Goal: Task Accomplishment & Management: Use online tool/utility

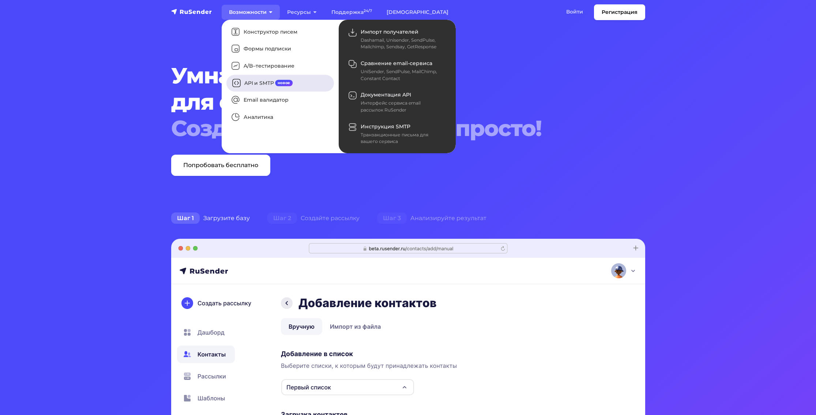
click at [258, 80] on link "API и SMTP новое" at bounding box center [280, 83] width 108 height 17
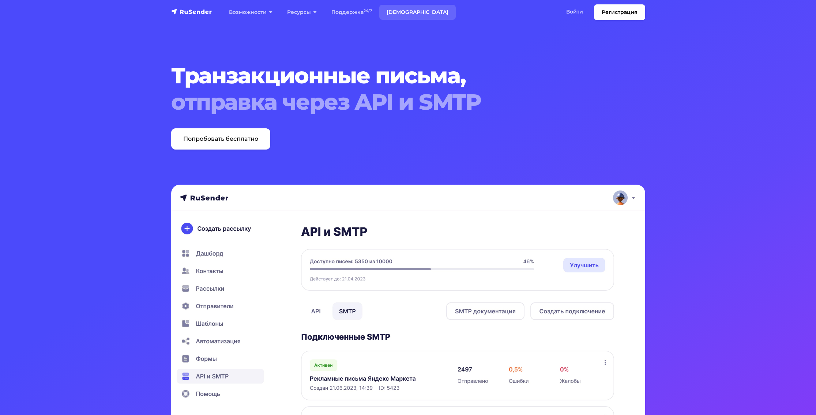
click at [404, 12] on link "[DEMOGRAPHIC_DATA]" at bounding box center [417, 12] width 76 height 15
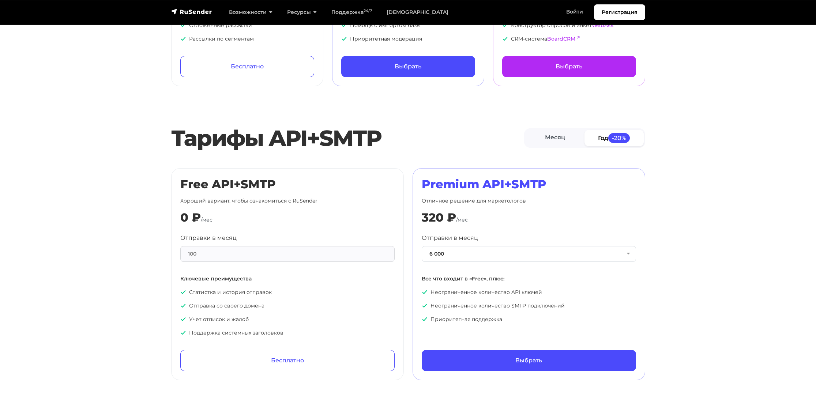
scroll to position [219, 0]
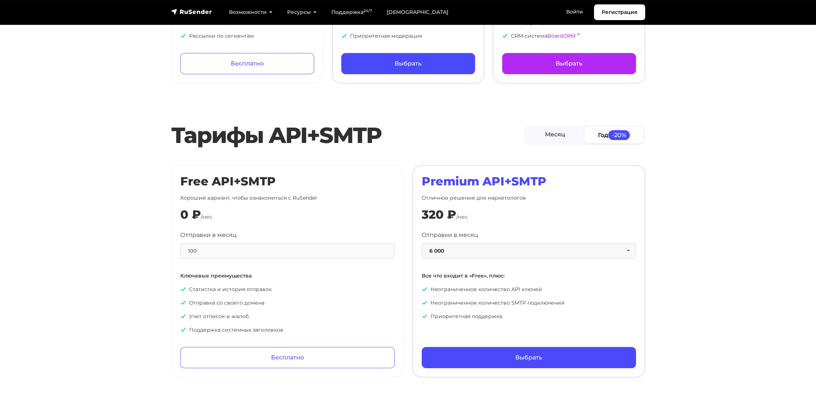
click at [472, 248] on button "6 000" at bounding box center [529, 251] width 214 height 16
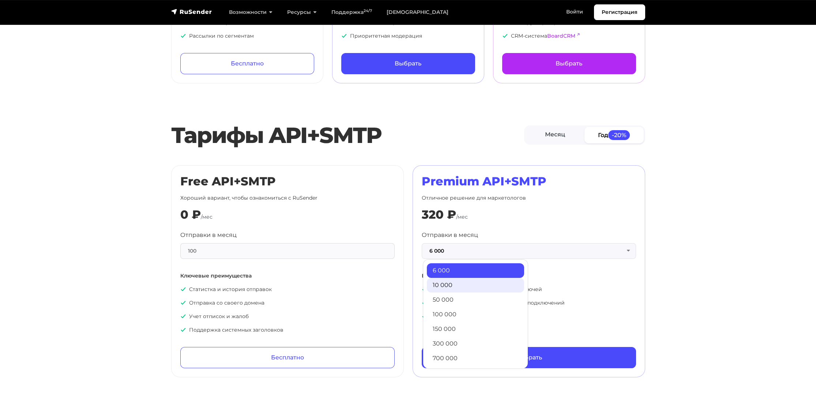
click at [470, 281] on link "10 000" at bounding box center [475, 285] width 97 height 15
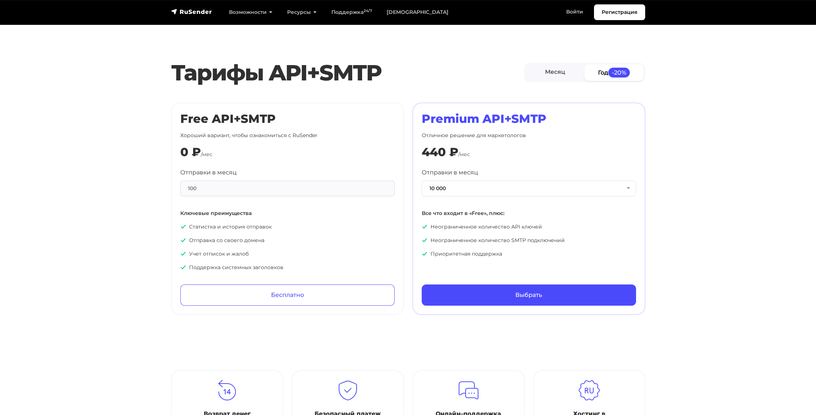
scroll to position [293, 0]
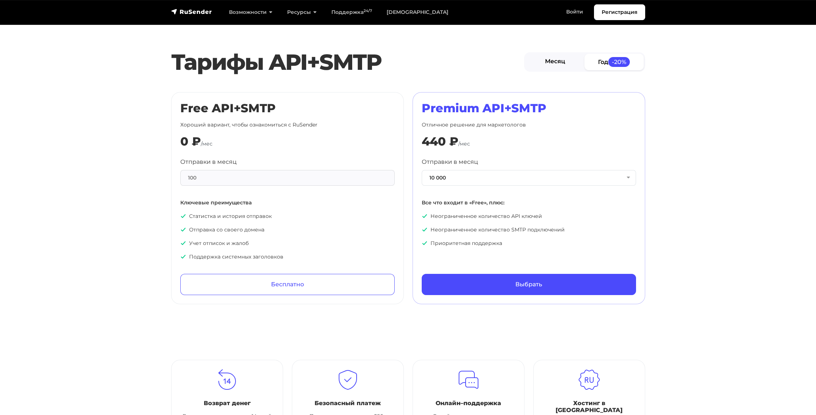
click at [556, 60] on link "Месяц" at bounding box center [555, 62] width 59 height 16
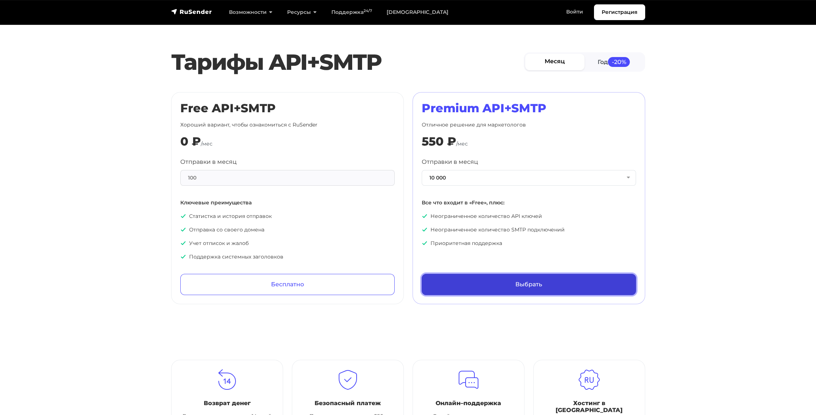
click at [514, 279] on link "Выбрать" at bounding box center [529, 284] width 214 height 21
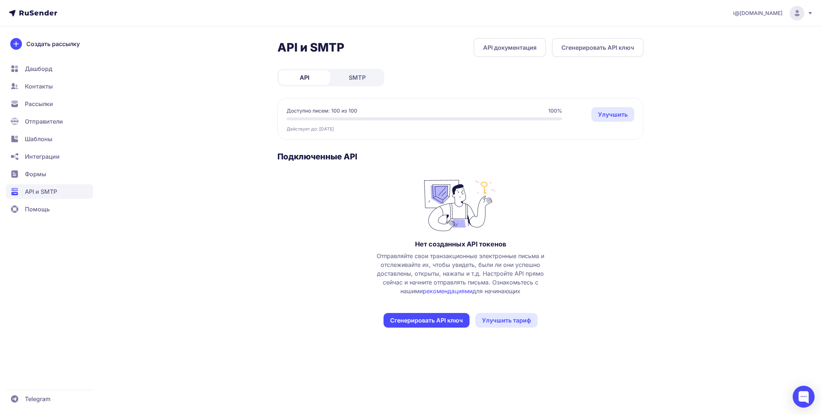
click at [359, 79] on span "SMTP" at bounding box center [357, 77] width 17 height 9
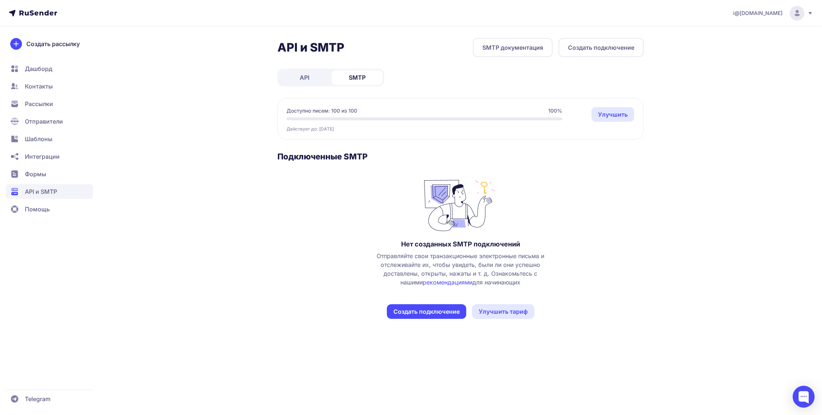
click at [323, 78] on link "API" at bounding box center [304, 77] width 51 height 15
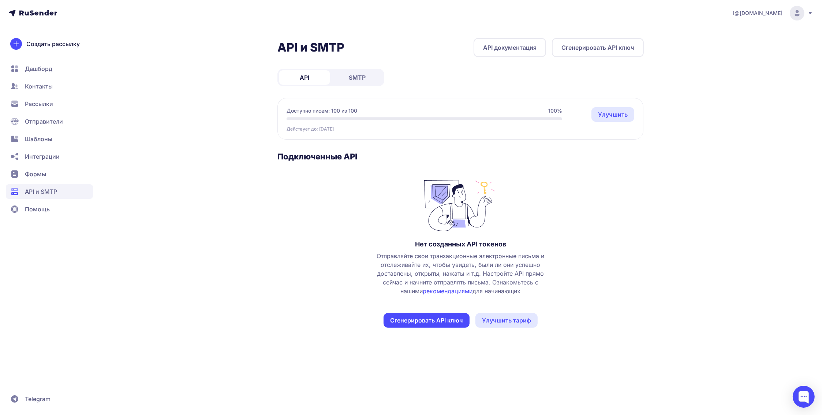
click at [50, 10] on icon at bounding box center [38, 12] width 38 height 5
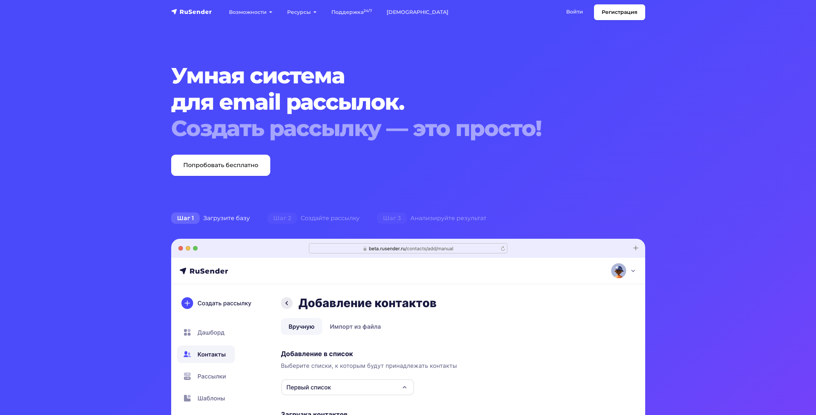
click at [200, 14] on img "navbar" at bounding box center [191, 11] width 41 height 7
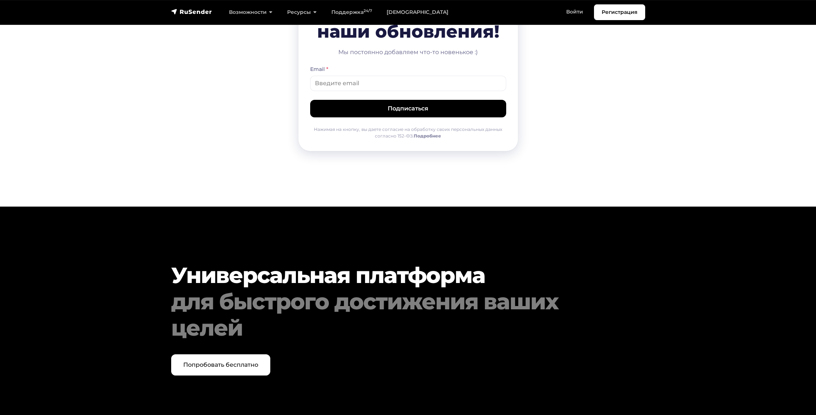
scroll to position [3674, 0]
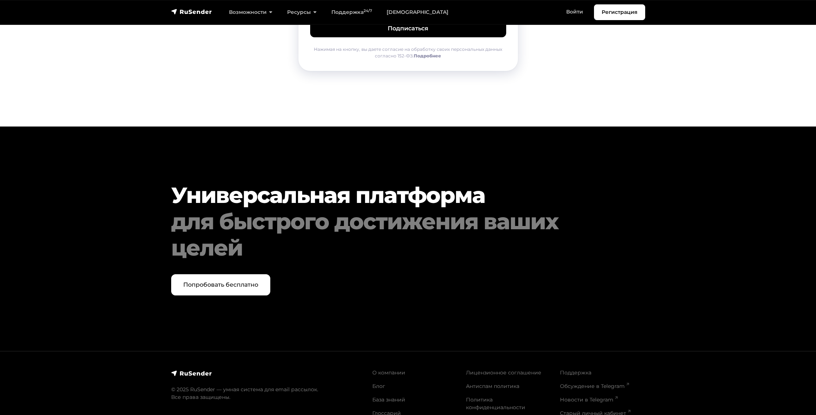
click at [203, 370] on img at bounding box center [191, 373] width 41 height 7
click at [196, 370] on img at bounding box center [191, 373] width 41 height 7
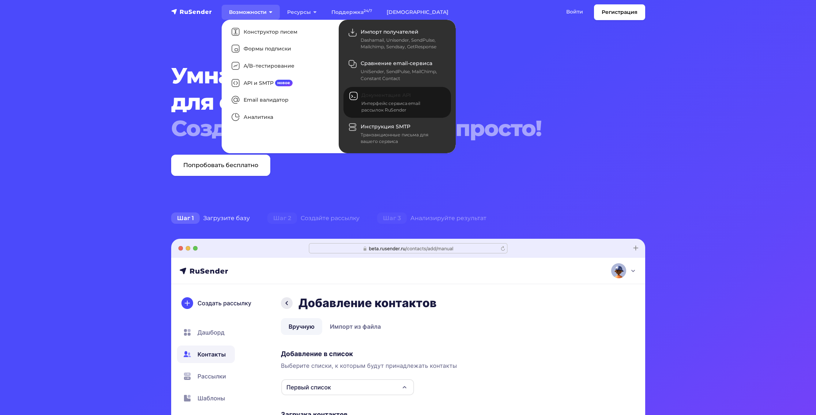
click at [385, 102] on div "Интерфейс сервиса email рассылок RuSender" at bounding box center [401, 106] width 81 height 13
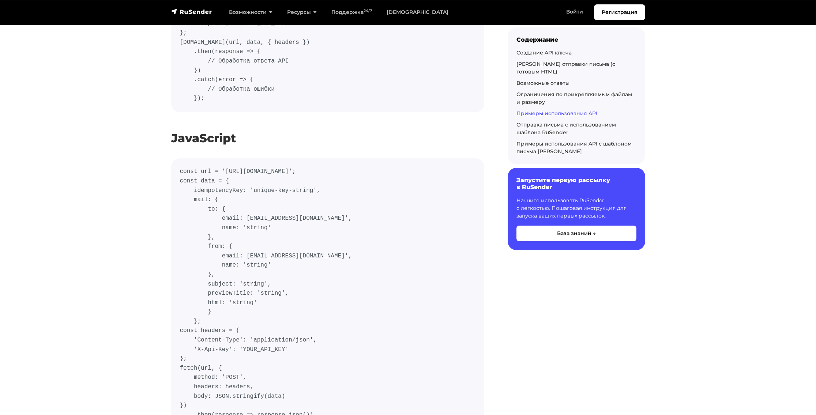
scroll to position [3292, 0]
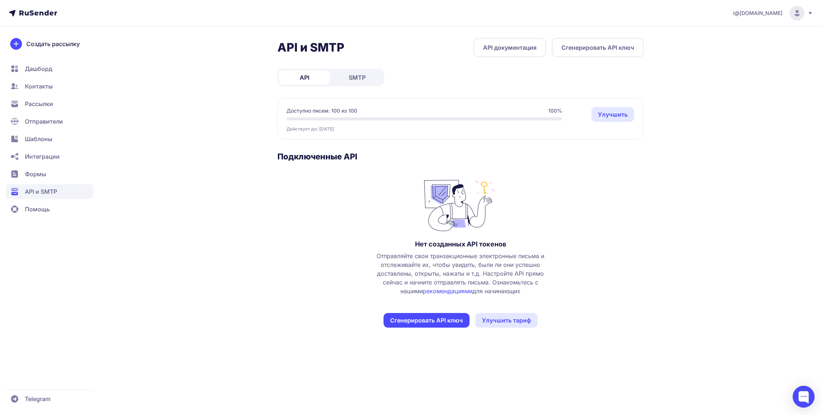
click at [437, 318] on button "Сгенерировать API ключ" at bounding box center [426, 320] width 86 height 15
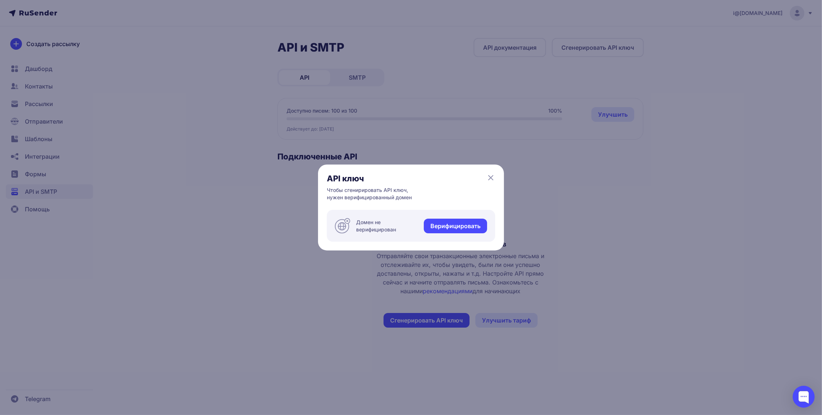
click at [446, 228] on link "Верифицировать" at bounding box center [455, 226] width 63 height 15
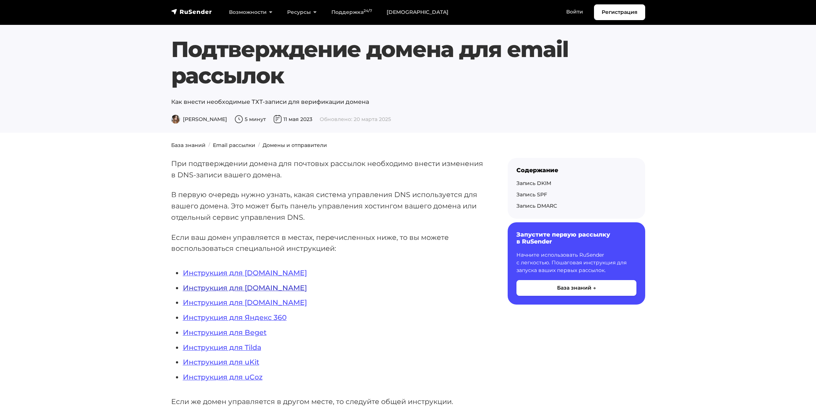
click at [267, 288] on link "Инструкция для [DOMAIN_NAME]" at bounding box center [245, 287] width 124 height 9
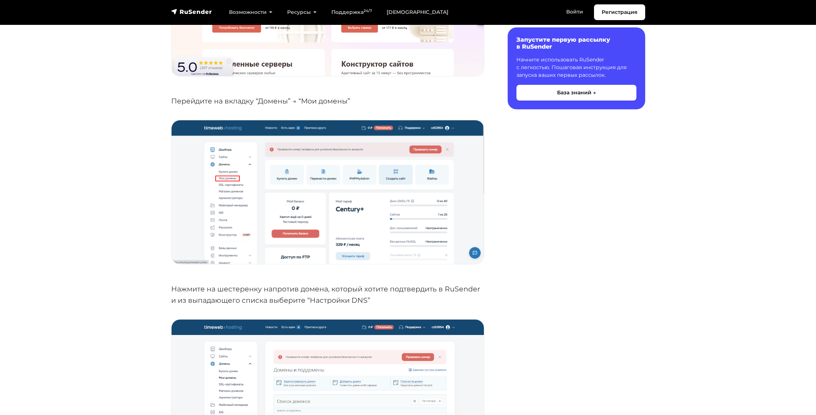
scroll to position [402, 0]
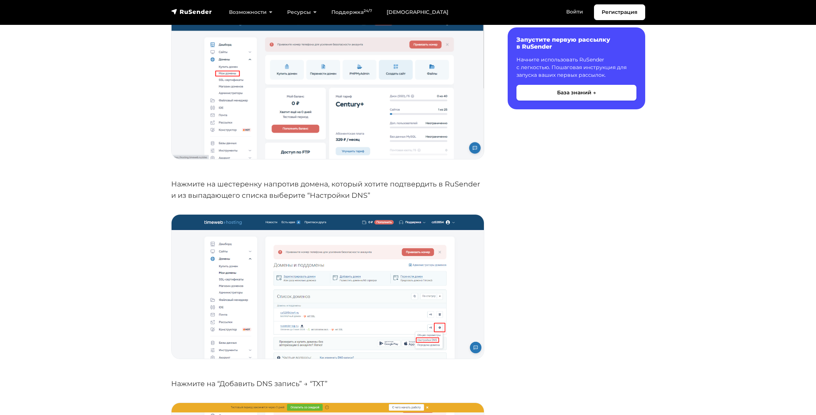
click at [325, 246] on img at bounding box center [328, 287] width 312 height 144
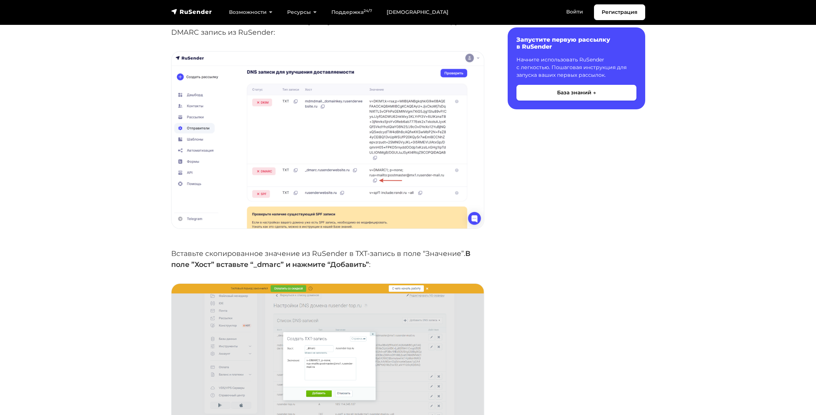
scroll to position [1610, 0]
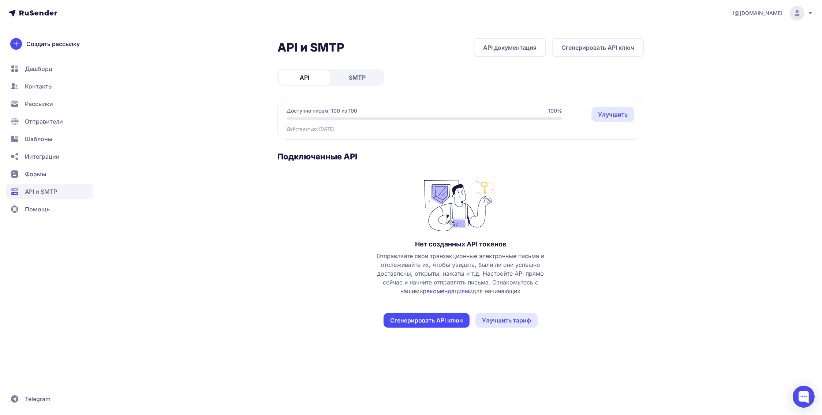
click at [421, 322] on button "Сгенерировать API ключ" at bounding box center [426, 320] width 86 height 15
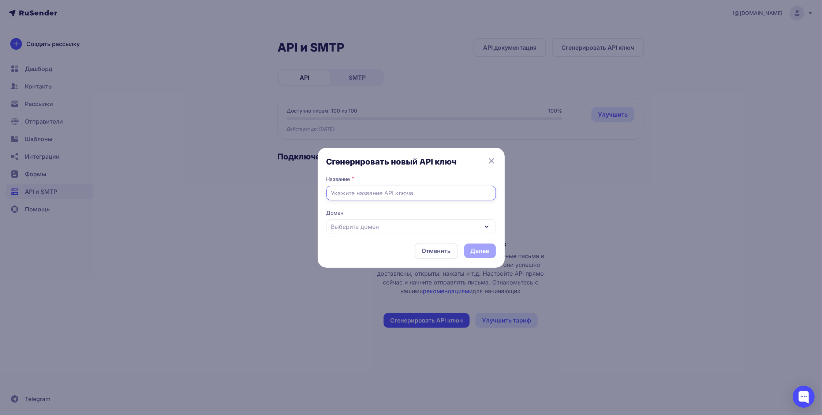
click at [383, 189] on input "text" at bounding box center [410, 193] width 169 height 15
type input "viziprompt"
click at [373, 228] on span "Выберите домен" at bounding box center [355, 226] width 48 height 9
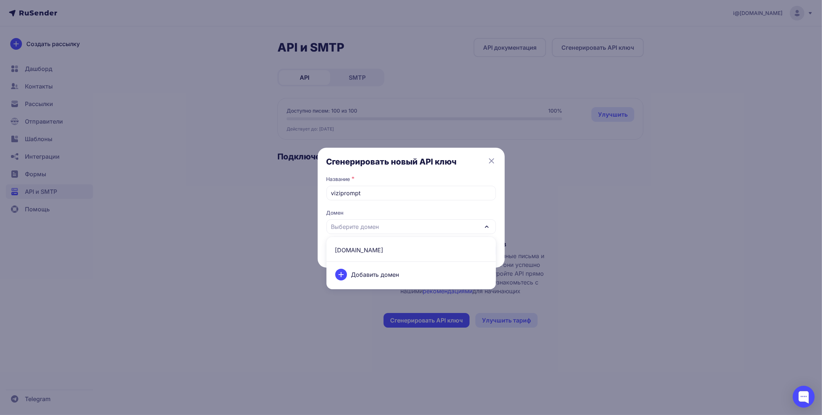
click at [370, 247] on span "[DOMAIN_NAME]" at bounding box center [411, 250] width 161 height 18
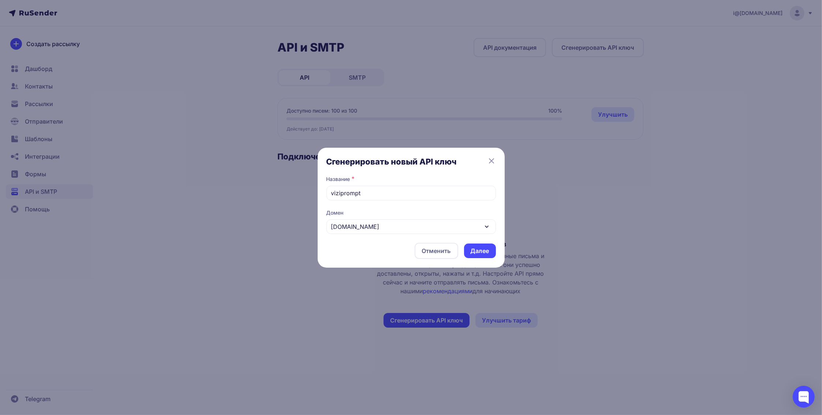
click at [488, 252] on button "Далее" at bounding box center [480, 251] width 32 height 15
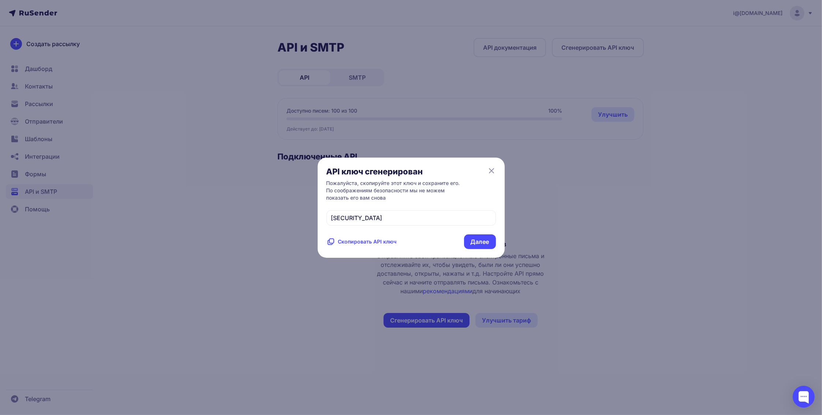
click at [384, 245] on span "Скопировать API ключ" at bounding box center [367, 241] width 59 height 7
click at [486, 249] on button "Далее" at bounding box center [480, 241] width 32 height 15
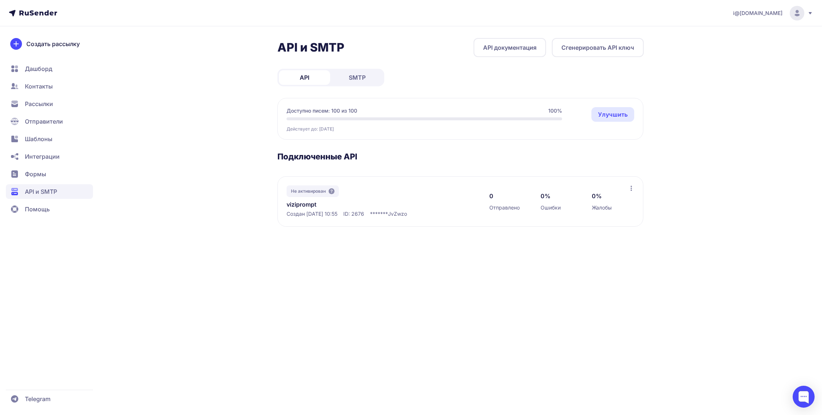
click at [56, 87] on span "Контакты" at bounding box center [49, 86] width 87 height 15
click at [631, 191] on icon at bounding box center [630, 188] width 1 height 5
click at [660, 185] on div "API и SMTP API документация Сгенерировать API ключ API SMTP Доступно писем: 100…" at bounding box center [410, 141] width 527 height 206
click at [808, 391] on div at bounding box center [803, 397] width 22 height 22
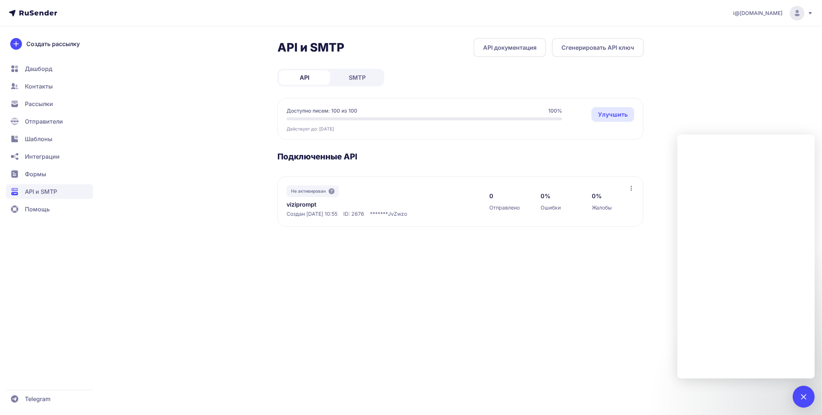
click at [499, 43] on link "API документация" at bounding box center [509, 47] width 72 height 19
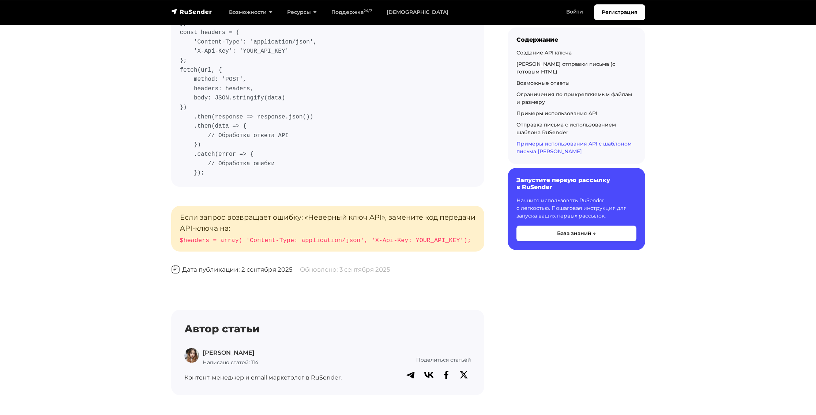
scroll to position [6328, 0]
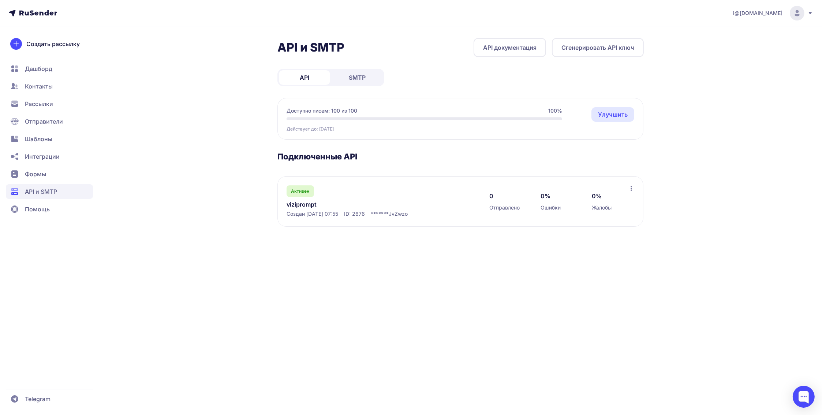
click at [628, 187] on icon at bounding box center [631, 188] width 6 height 6
click at [493, 172] on section "Подключенные API Активен viziprompt Создан 07.10.2025, 07:55 ID: 2676 ******* J…" at bounding box center [460, 188] width 366 height 75
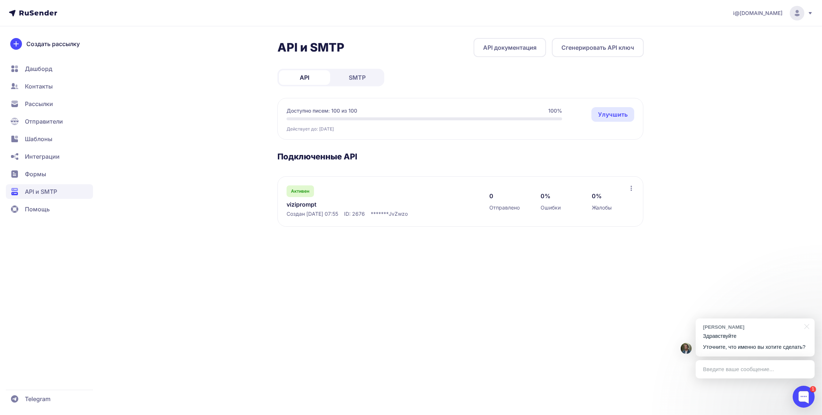
click at [743, 338] on p "Здравствуйте" at bounding box center [755, 337] width 104 height 8
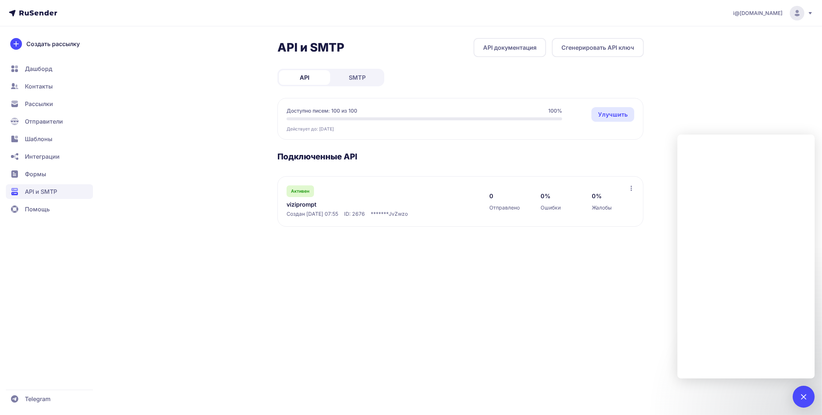
click at [145, 165] on div "i@wotle.ru API и SMTP API документация Сгенерировать API ключ API SMTP Доступно…" at bounding box center [411, 207] width 822 height 415
click at [801, 394] on div at bounding box center [803, 397] width 10 height 10
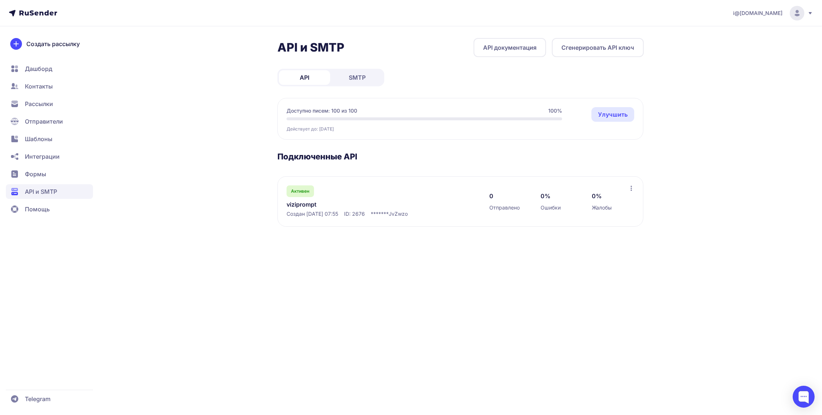
click at [51, 117] on span "Отправители" at bounding box center [44, 121] width 38 height 9
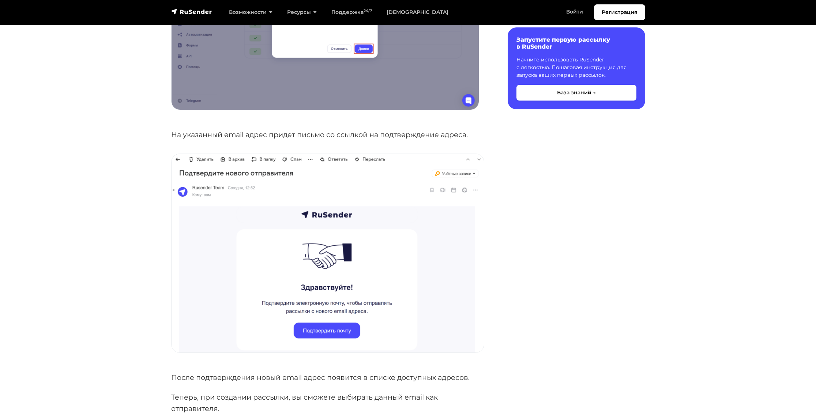
scroll to position [476, 0]
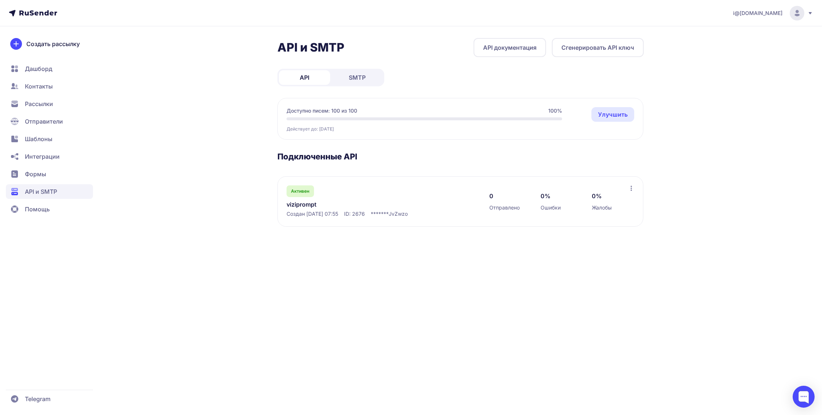
click at [631, 187] on icon at bounding box center [631, 188] width 6 height 6
click at [664, 199] on div "API и SMTP API документация Сгенерировать API ключ API SMTP Доступно писем: 100…" at bounding box center [410, 141] width 527 height 206
click at [300, 205] on link "viziprompt" at bounding box center [361, 204] width 150 height 9
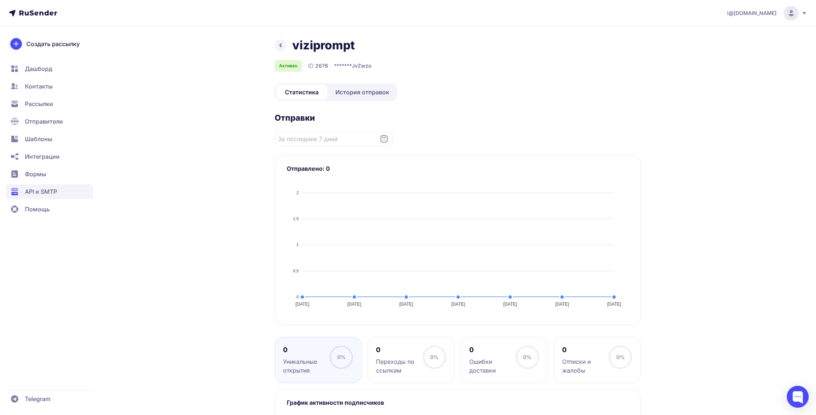
click at [348, 87] on link "История отправок" at bounding box center [362, 92] width 67 height 15
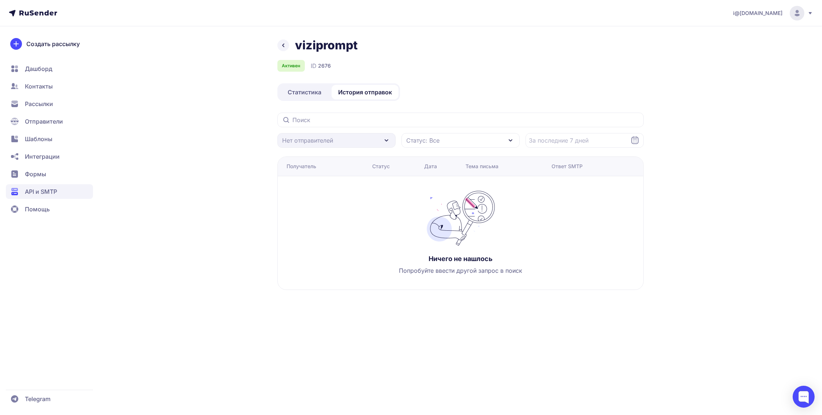
click at [323, 96] on link "Статистика" at bounding box center [304, 92] width 51 height 15
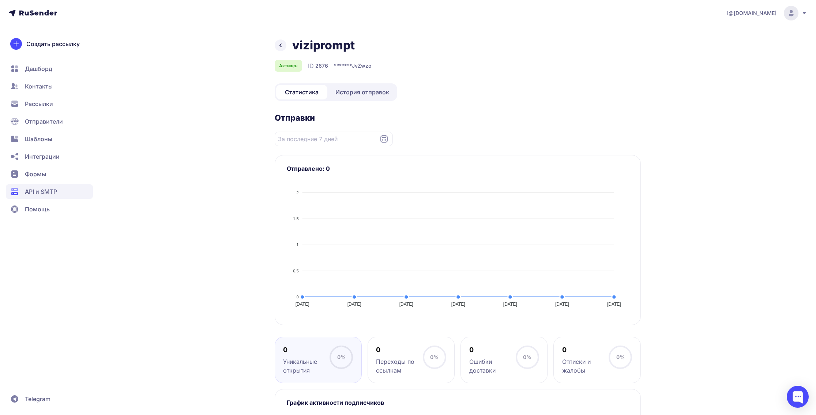
click at [51, 194] on span "API и SMTP" at bounding box center [41, 191] width 32 height 9
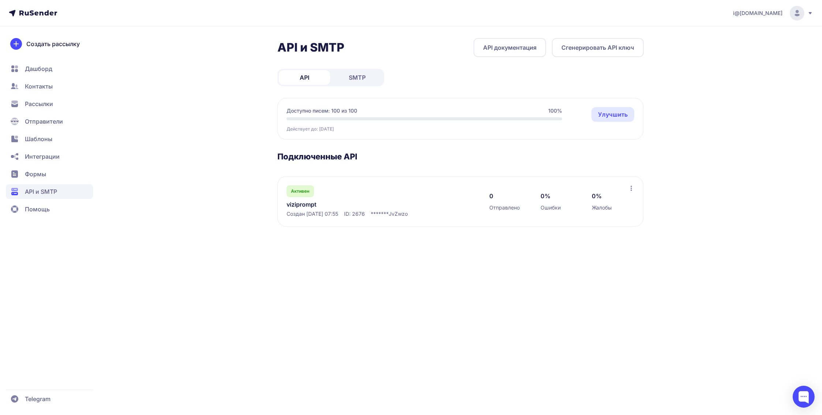
click at [303, 202] on link "viziprompt" at bounding box center [361, 204] width 150 height 9
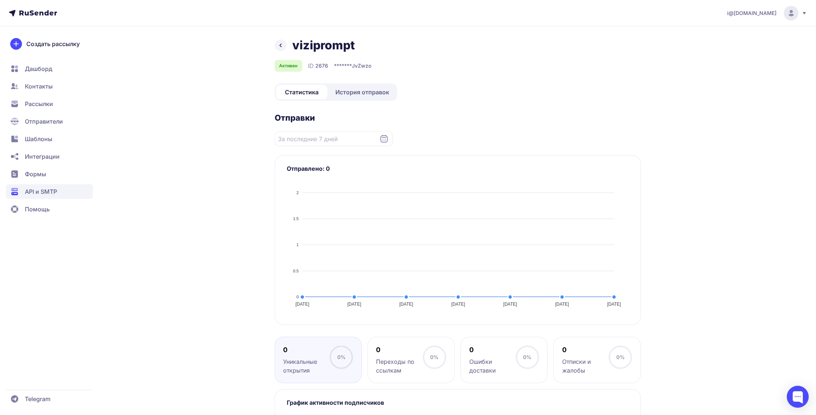
click at [355, 90] on span "История отправок" at bounding box center [362, 92] width 54 height 9
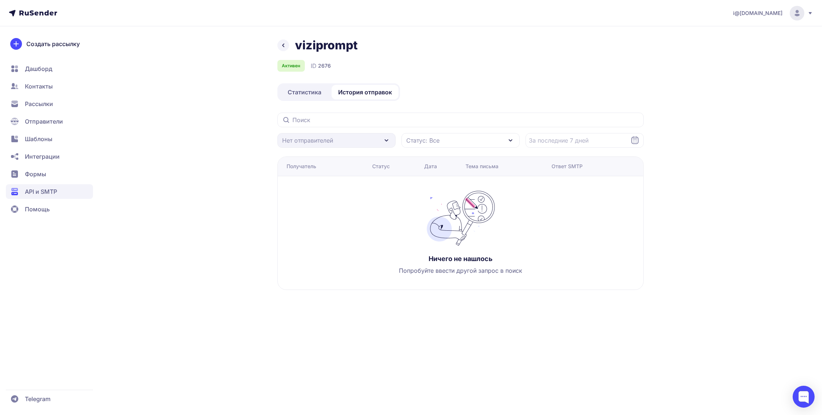
click at [281, 47] on icon at bounding box center [283, 45] width 9 height 9
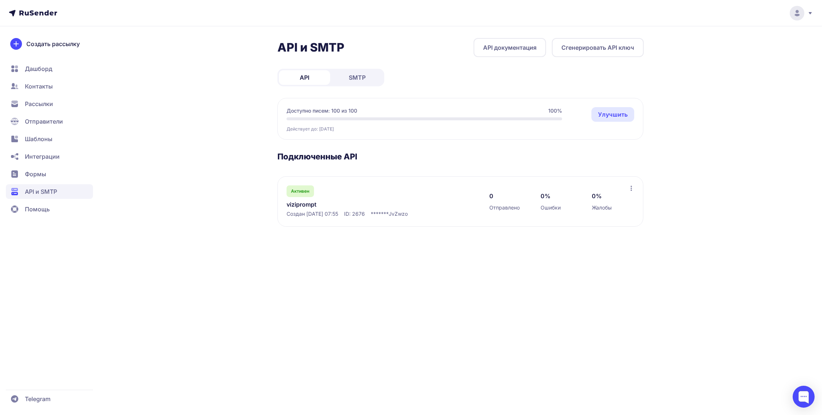
click at [630, 188] on icon at bounding box center [631, 188] width 6 height 6
click at [357, 237] on div "API и SMTP API документация Сгенерировать API ключ API SMTP Доступно писем: 100…" at bounding box center [460, 141] width 366 height 206
click at [313, 206] on link "viziprompt" at bounding box center [361, 204] width 150 height 9
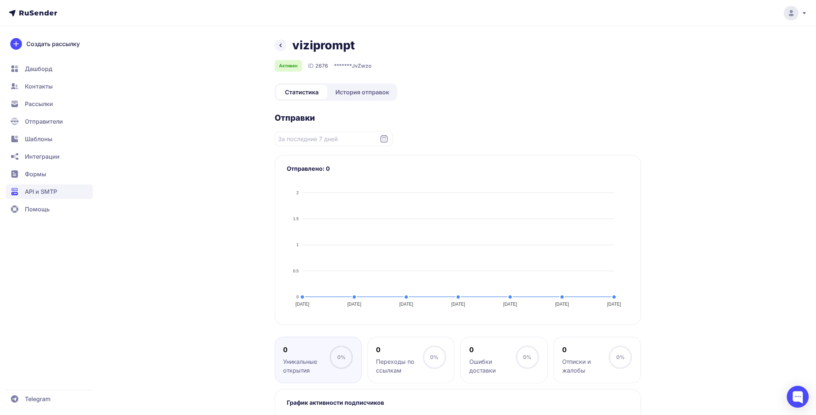
click at [351, 92] on span "История отправок" at bounding box center [362, 92] width 54 height 9
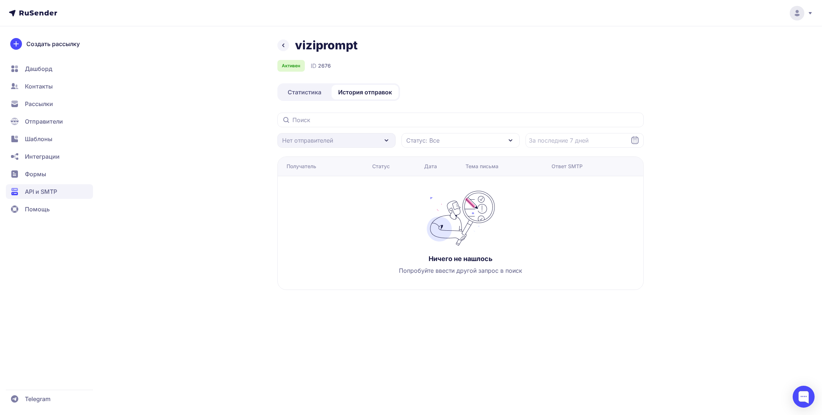
click at [315, 139] on div "Нет отправителей" at bounding box center [336, 140] width 118 height 15
click at [384, 142] on div "Нет отправителей" at bounding box center [336, 140] width 118 height 15
click at [429, 142] on span "Статус: Все" at bounding box center [422, 140] width 33 height 9
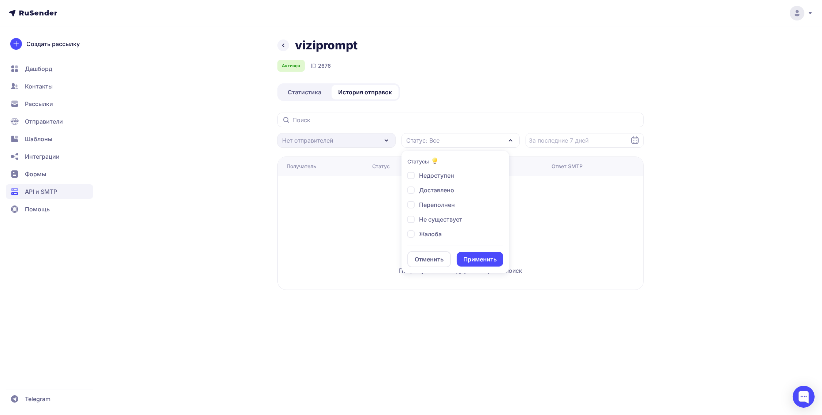
click at [209, 149] on div "viziprompt Активен ID 2676 Статистика История отправок Нет отправителей Статус:…" at bounding box center [410, 173] width 527 height 270
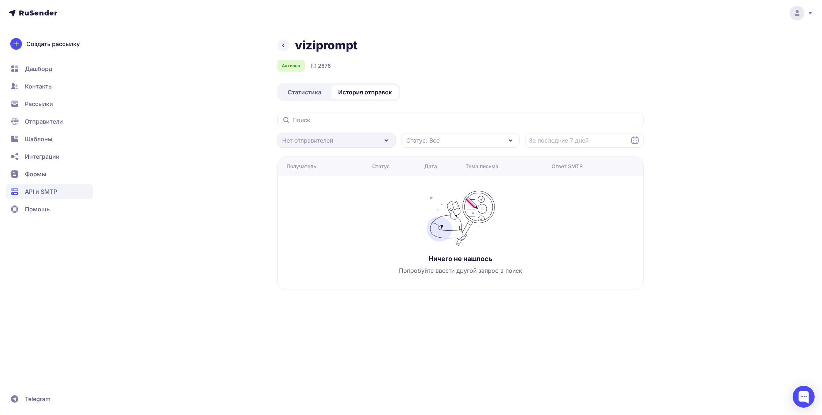
click at [55, 190] on span "API и SMTP" at bounding box center [41, 191] width 32 height 9
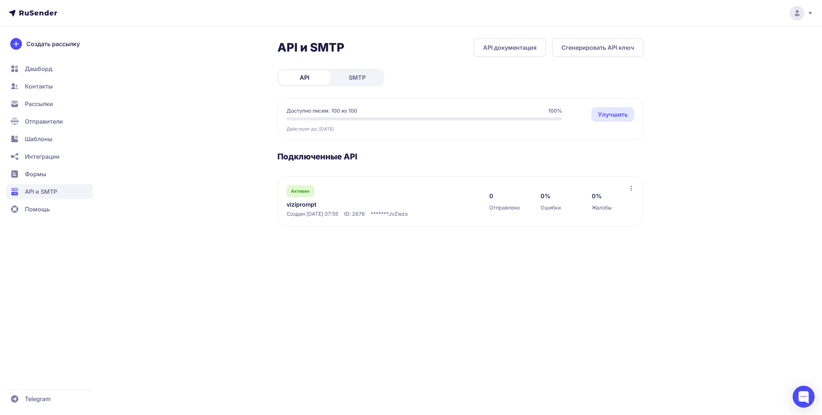
click at [361, 76] on span "SMTP" at bounding box center [357, 77] width 17 height 9
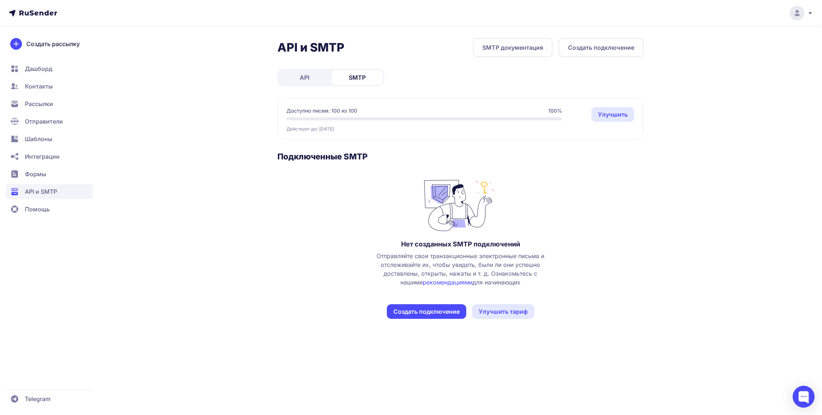
click at [305, 79] on span "API" at bounding box center [305, 77] width 10 height 9
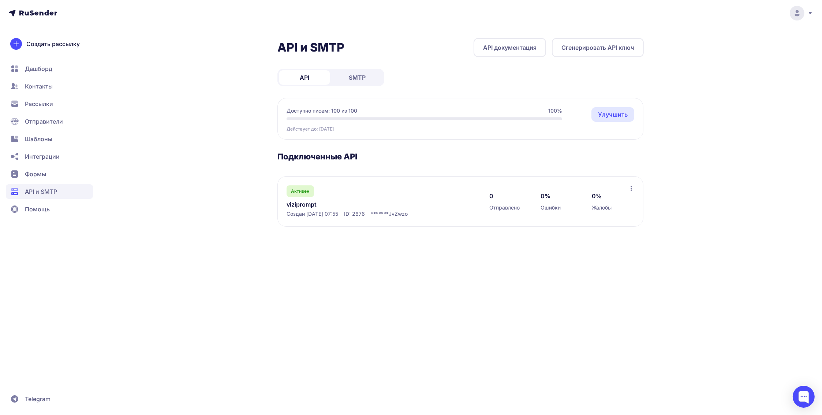
click at [630, 187] on icon at bounding box center [630, 188] width 1 height 5
click at [619, 199] on div "Переименовать" at bounding box center [599, 204] width 81 height 15
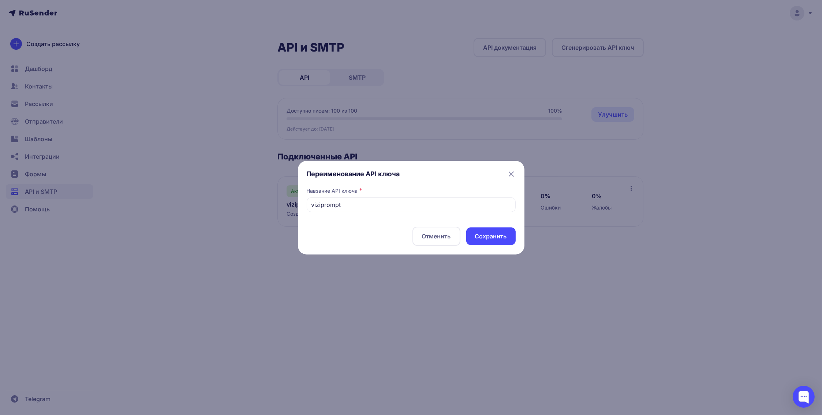
click at [508, 174] on icon at bounding box center [511, 174] width 9 height 9
